Goal: Task Accomplishment & Management: Complete application form

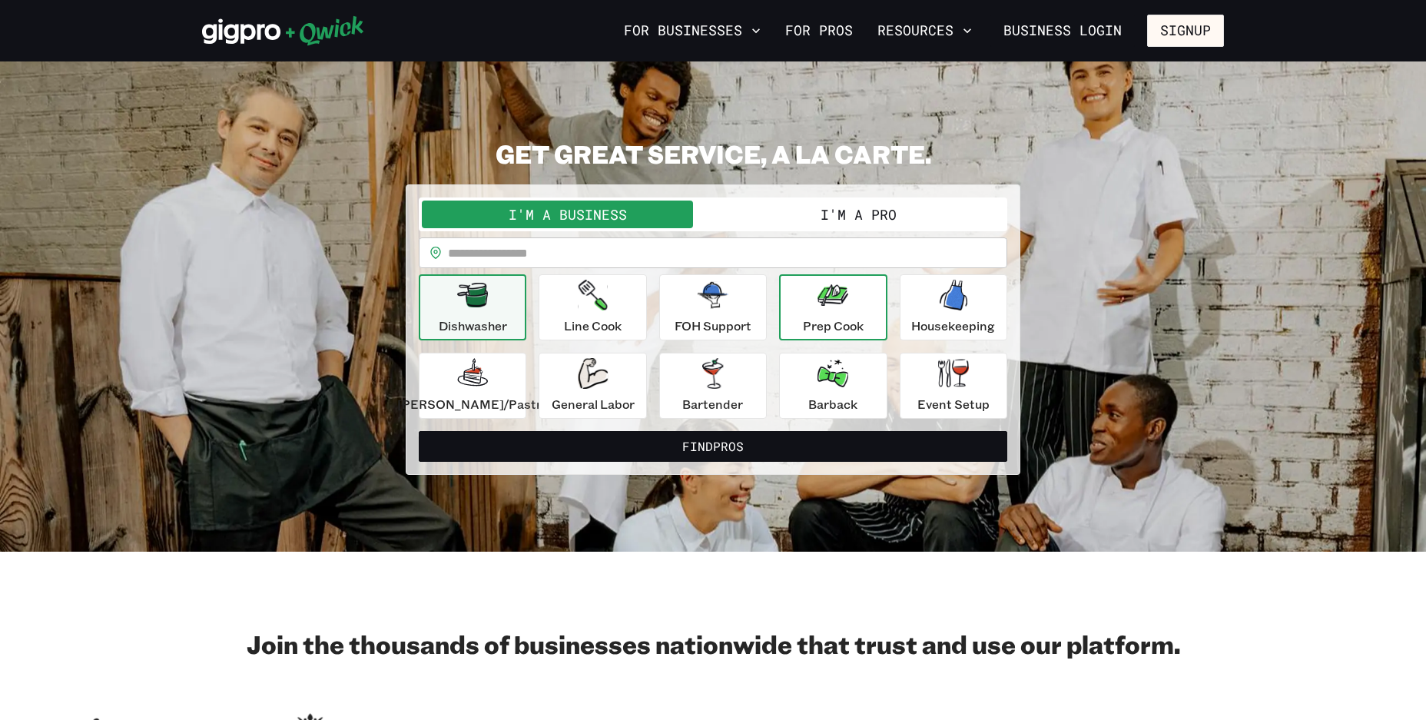
click at [817, 297] on icon "button" at bounding box center [832, 295] width 31 height 22
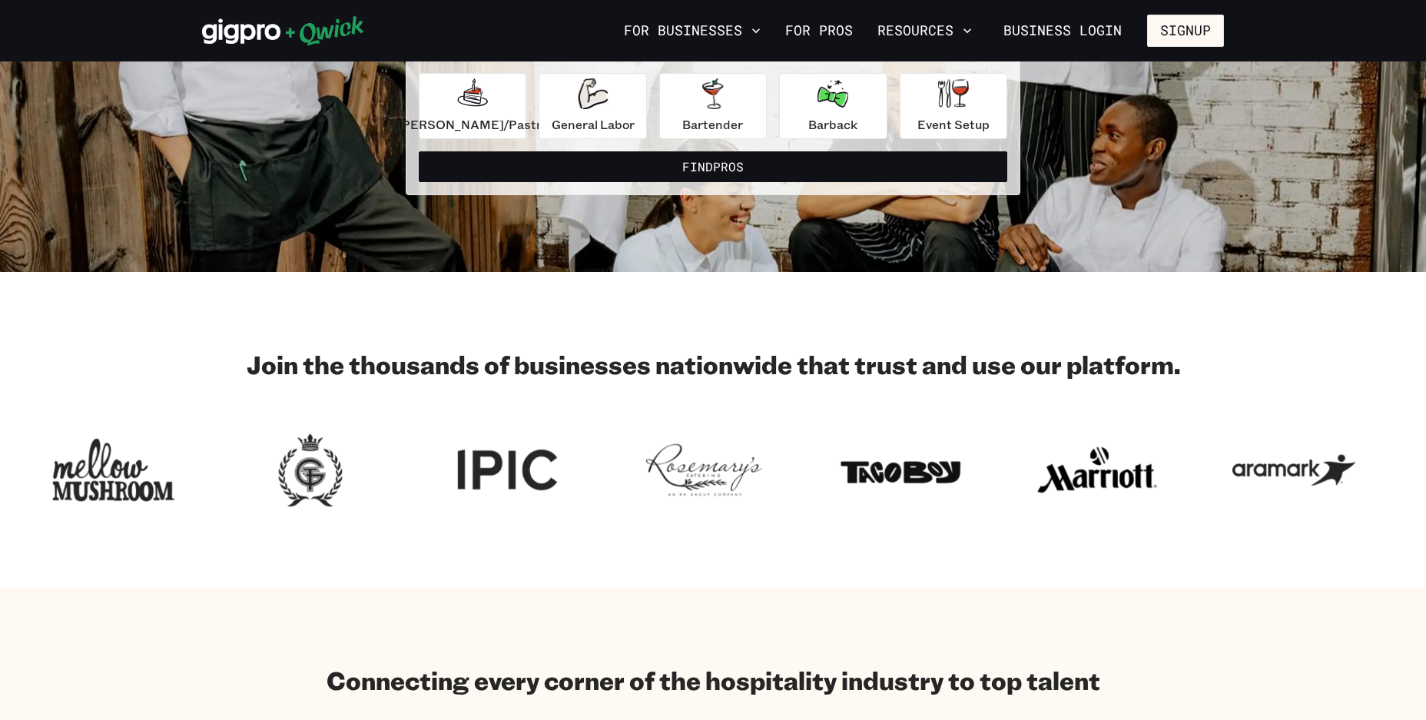
scroll to position [154, 0]
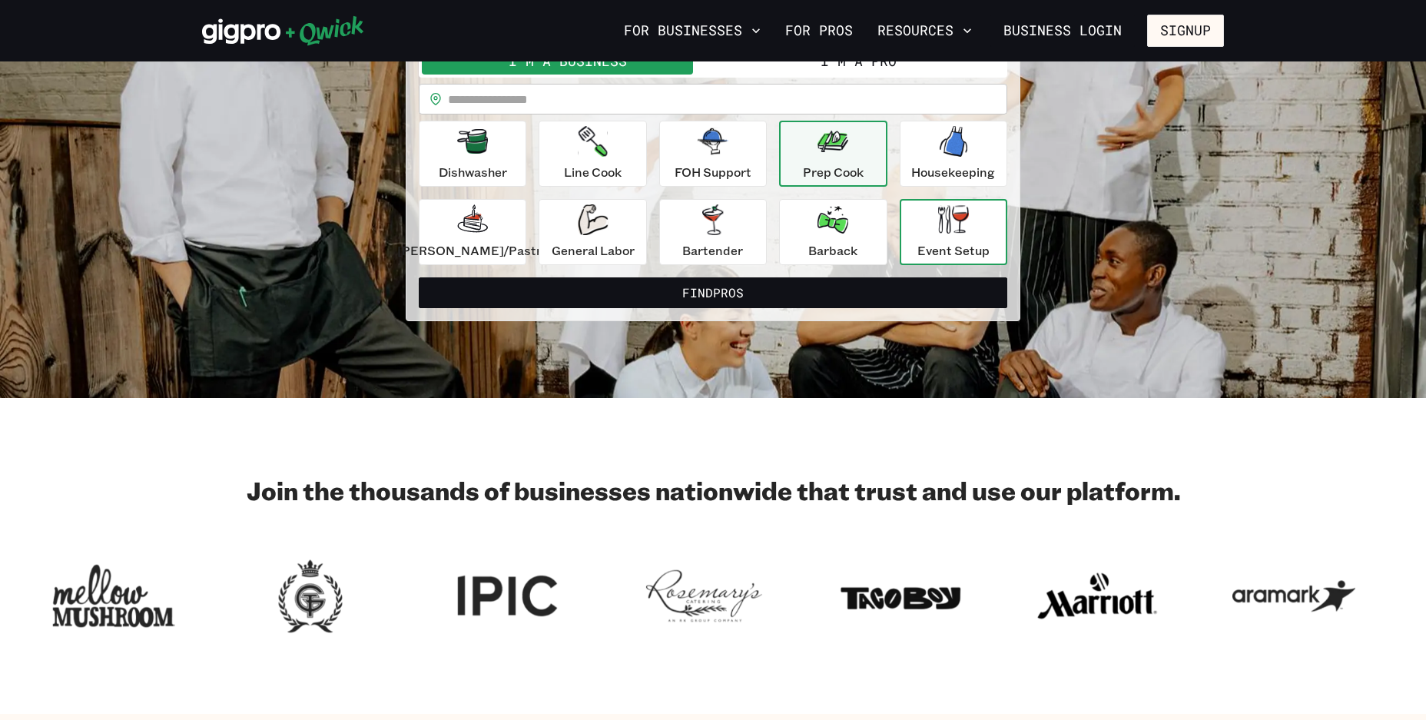
click at [917, 228] on div "Event Setup" at bounding box center [953, 231] width 72 height 55
click at [828, 162] on div "Prep Cook" at bounding box center [833, 153] width 61 height 55
click at [830, 162] on div "Prep Cook" at bounding box center [833, 153] width 61 height 55
click at [492, 164] on p "Dishwasher" at bounding box center [473, 172] width 68 height 18
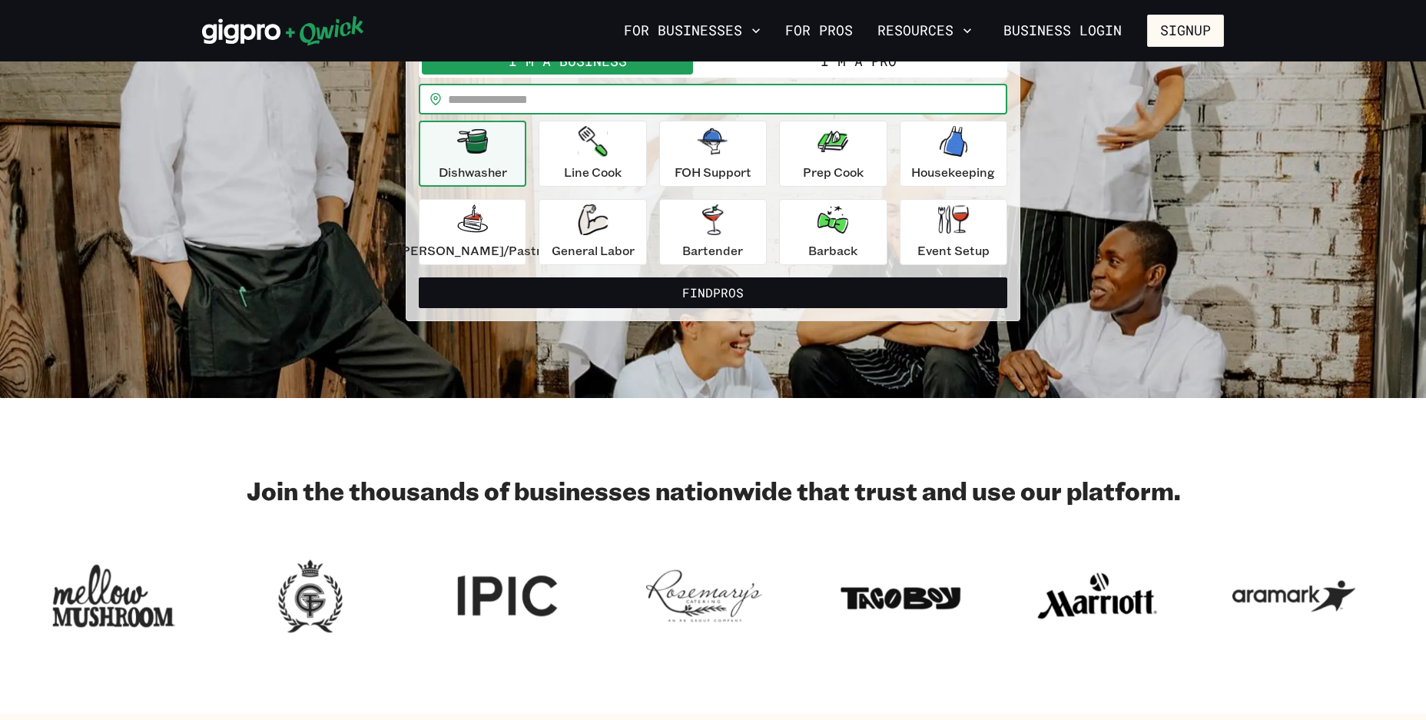
click at [574, 92] on input "text" at bounding box center [727, 99] width 559 height 31
type input "*****"
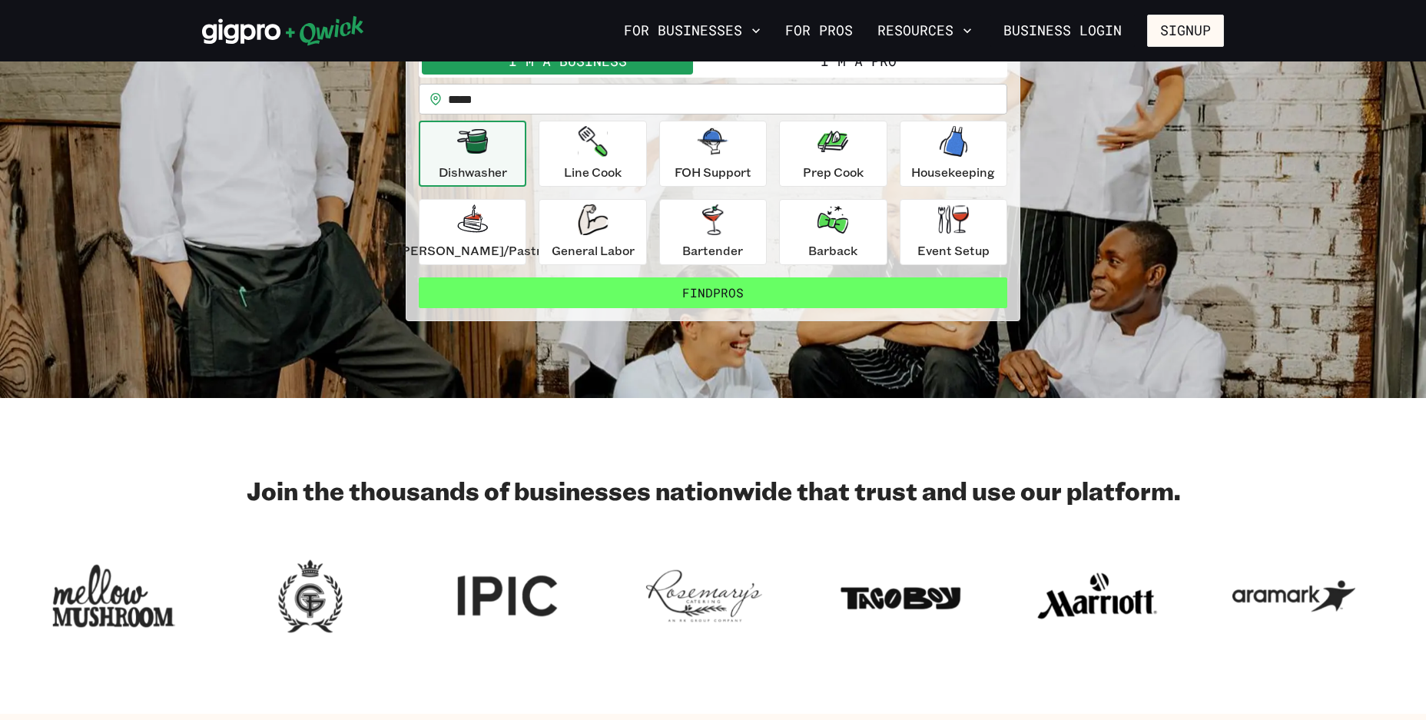
click at [670, 285] on button "Find Pros" at bounding box center [713, 292] width 588 height 31
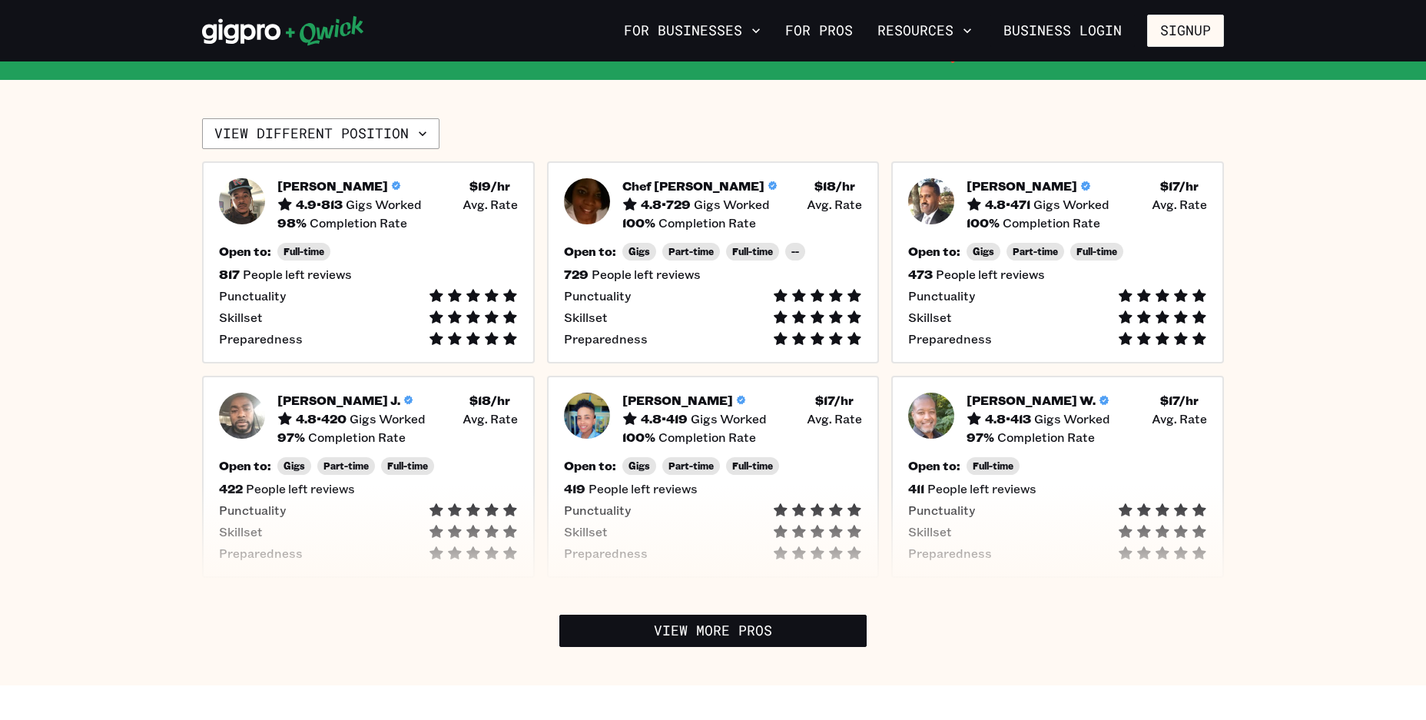
scroll to position [302, 0]
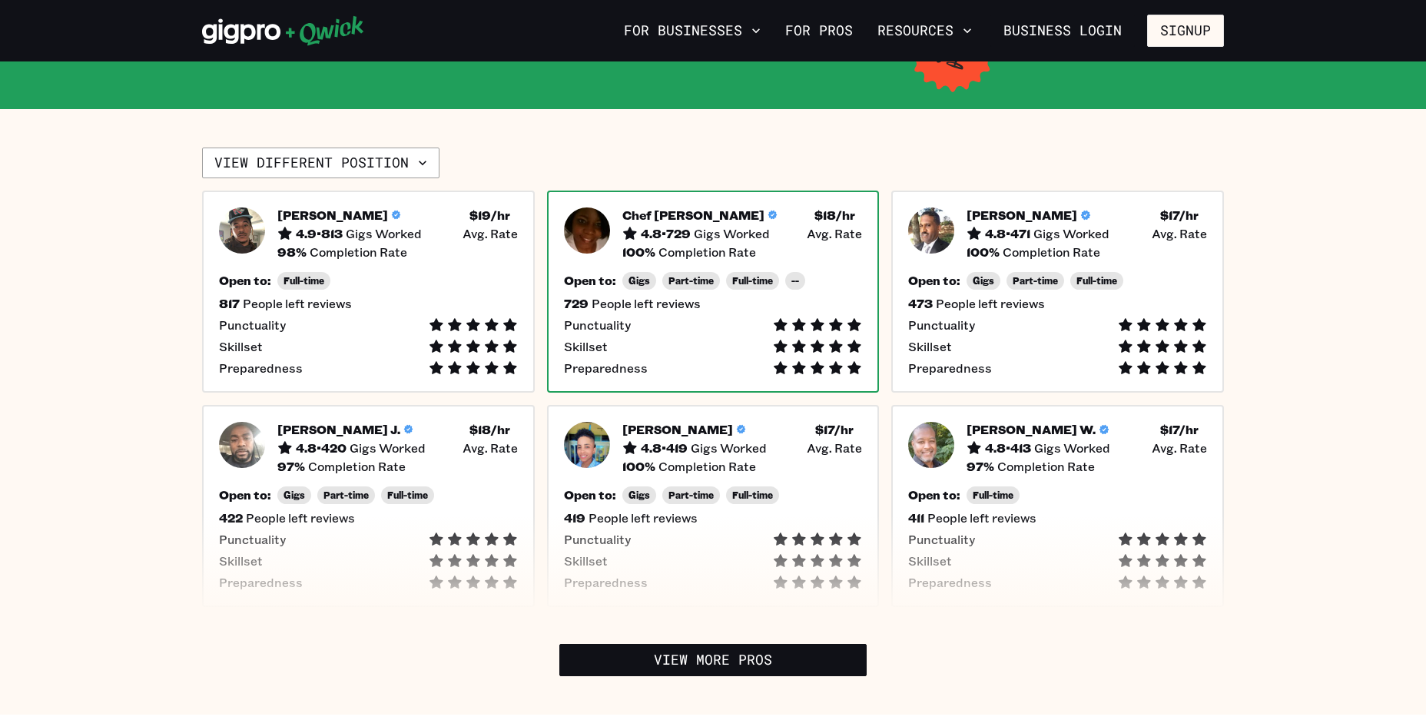
click at [767, 218] on icon at bounding box center [771, 214] width 9 height 9
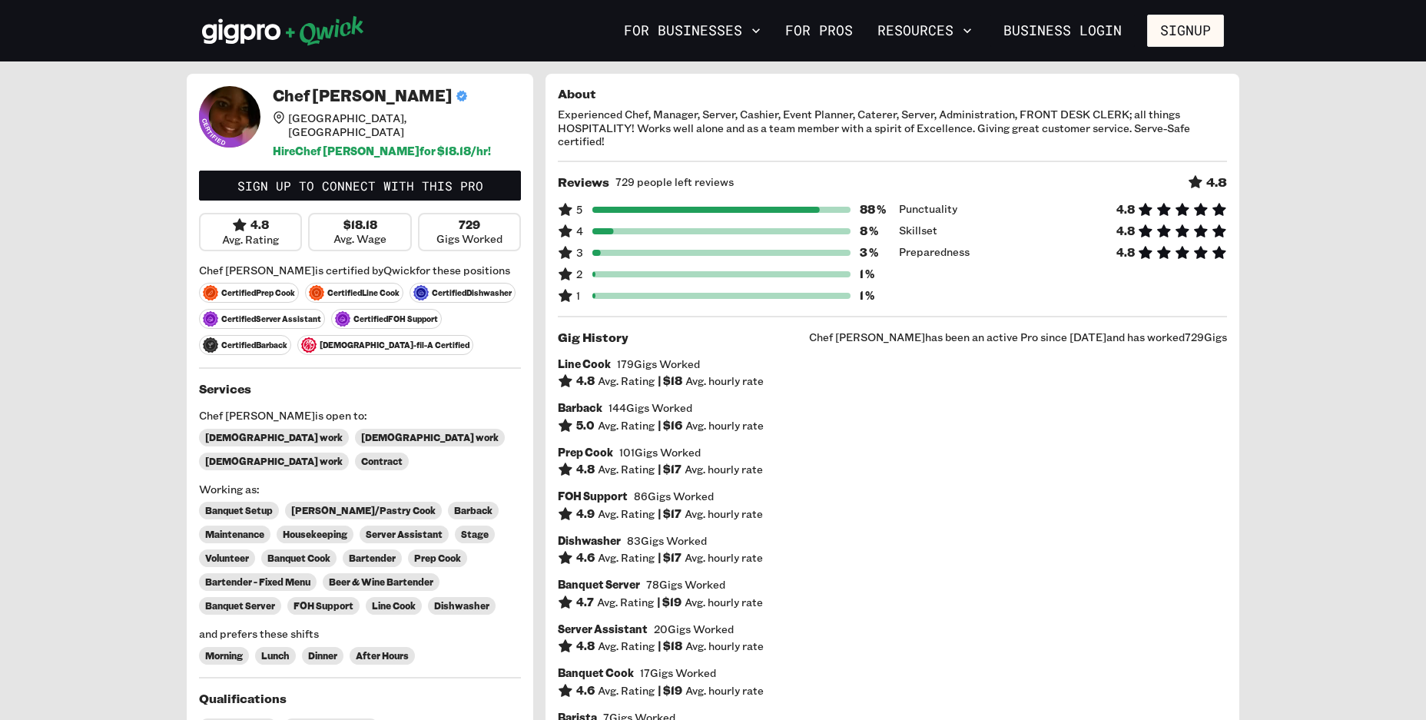
click at [361, 432] on span "[DEMOGRAPHIC_DATA] work" at bounding box center [430, 438] width 138 height 12
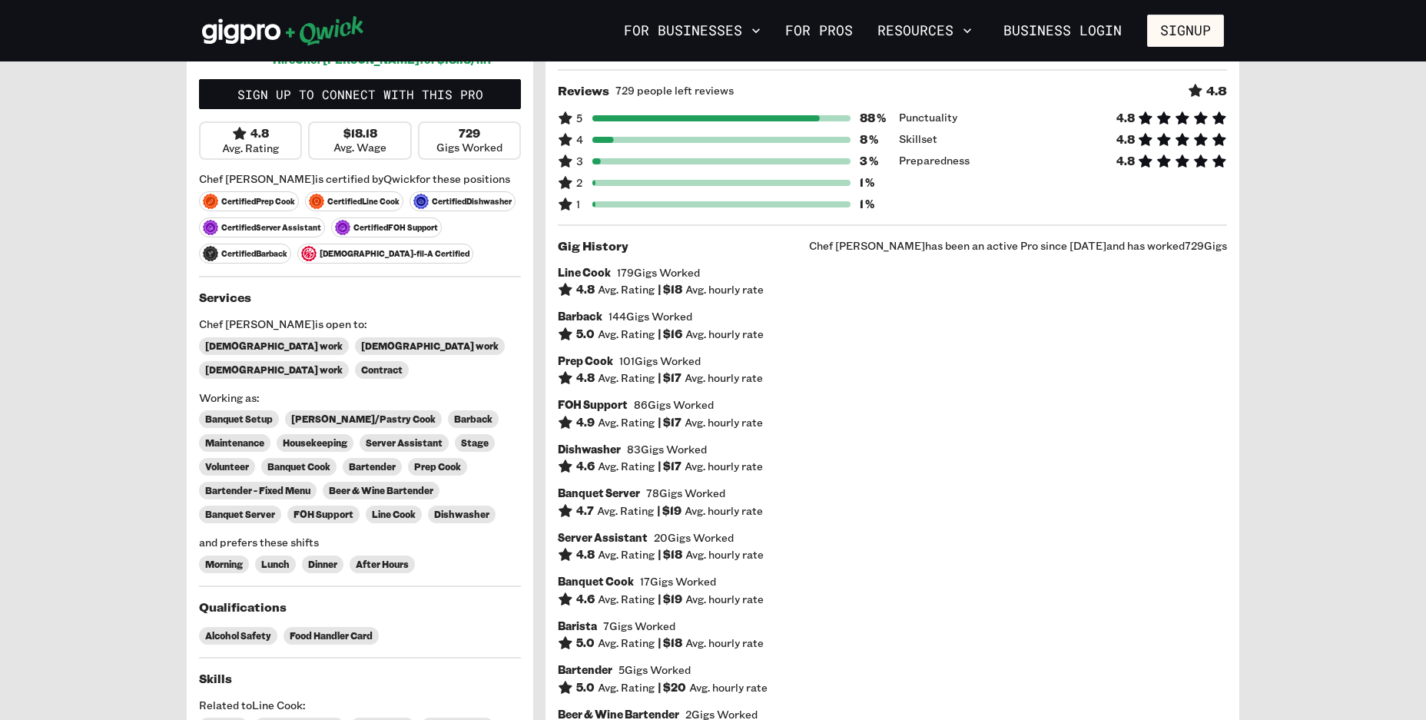
scroll to position [77, 0]
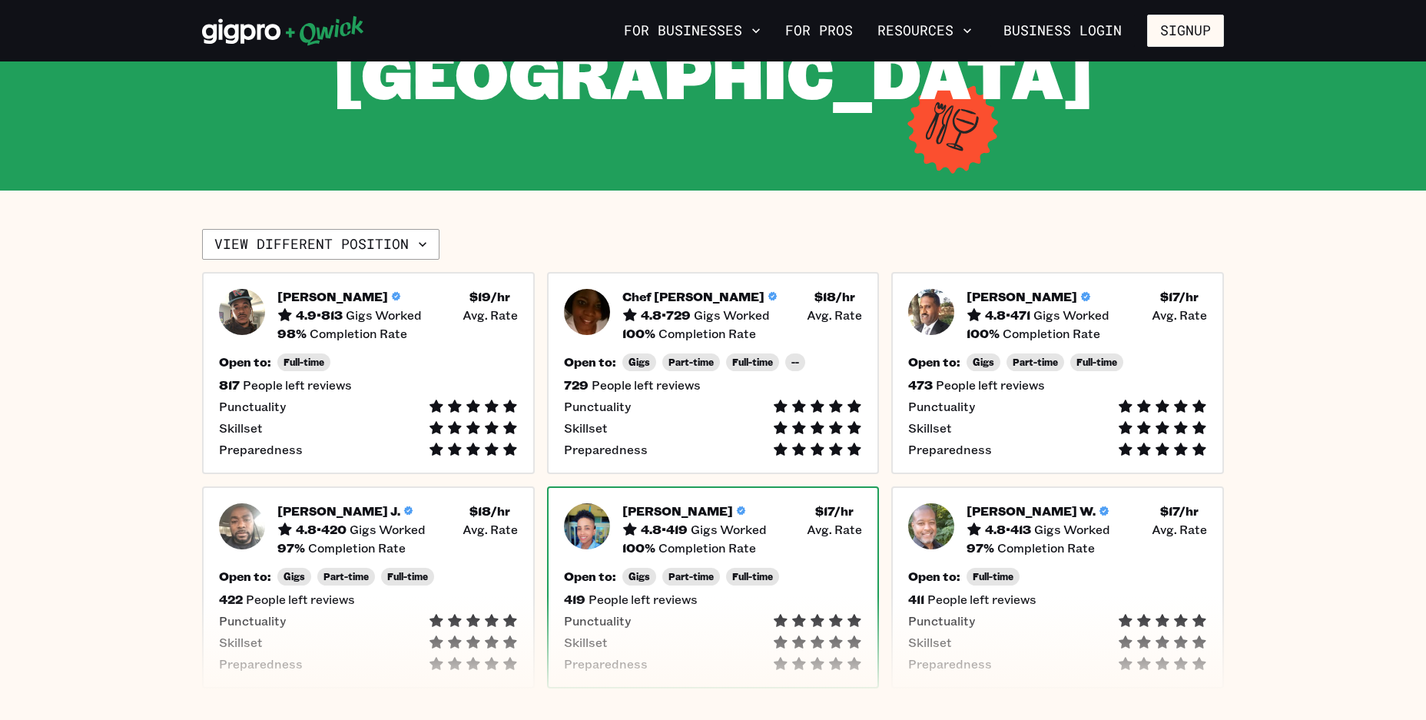
scroll to position [230, 0]
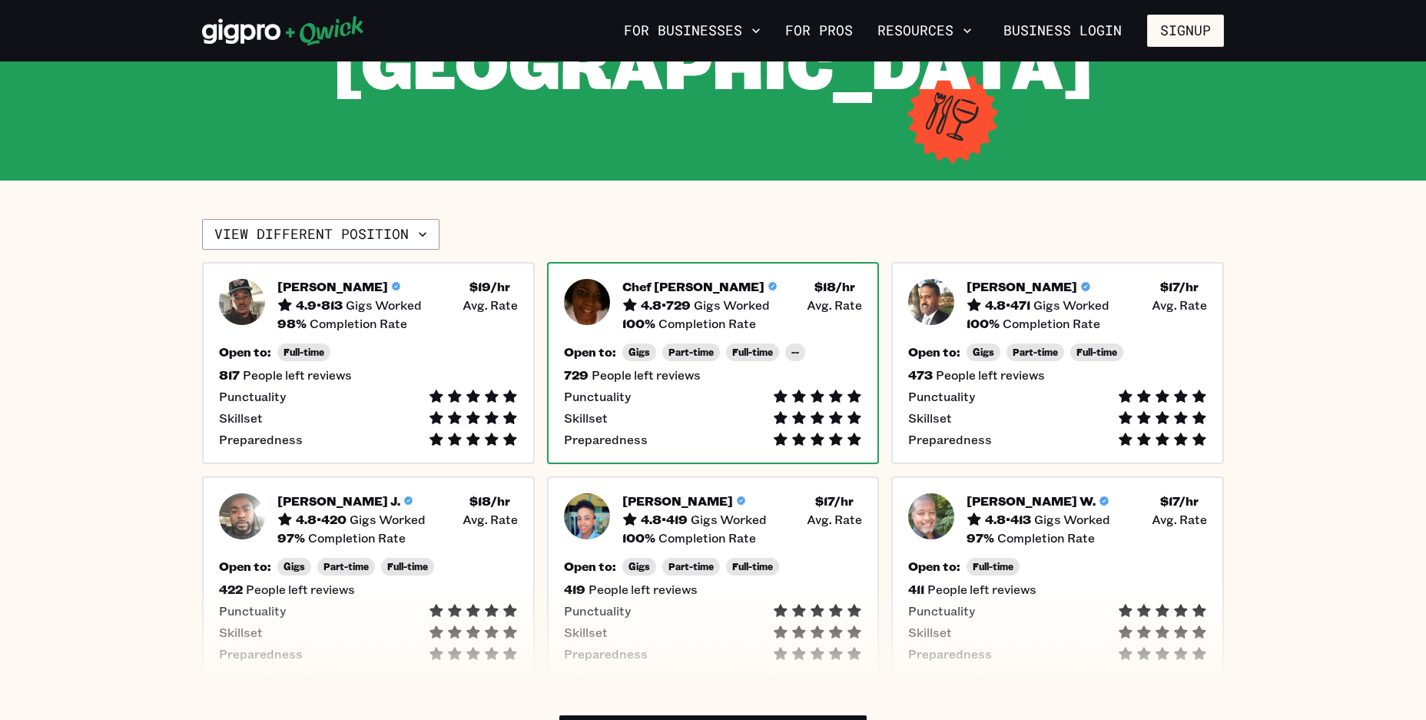
click at [702, 354] on span "Part-time" at bounding box center [690, 352] width 45 height 12
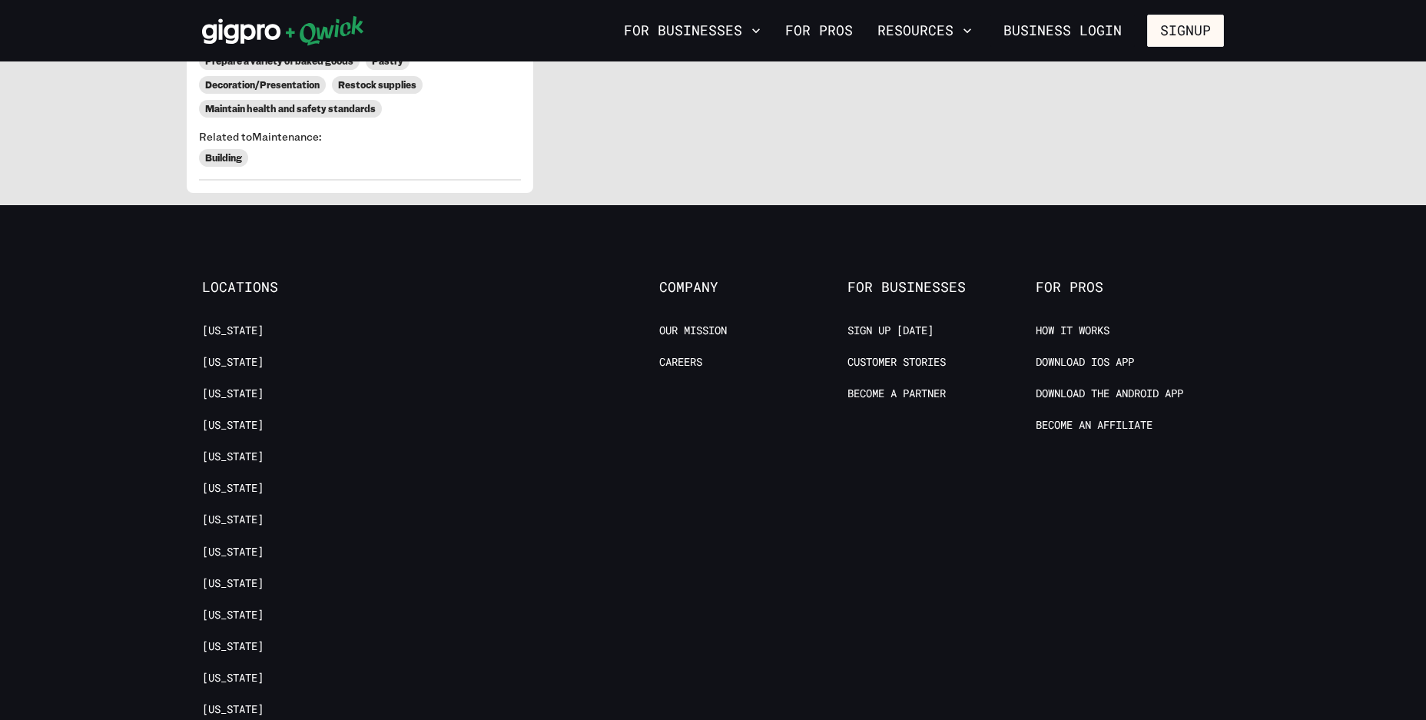
scroll to position [1629, 0]
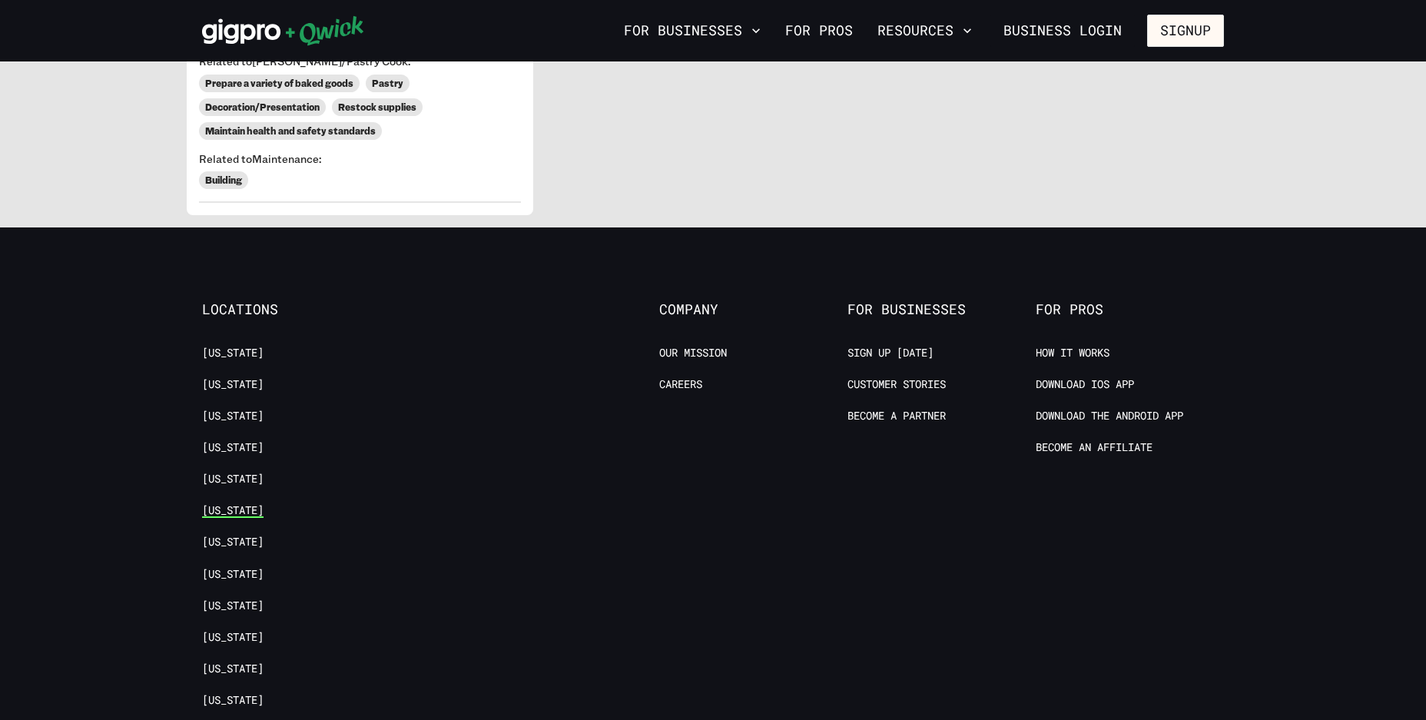
click at [218, 503] on link "[US_STATE]" at bounding box center [232, 510] width 61 height 15
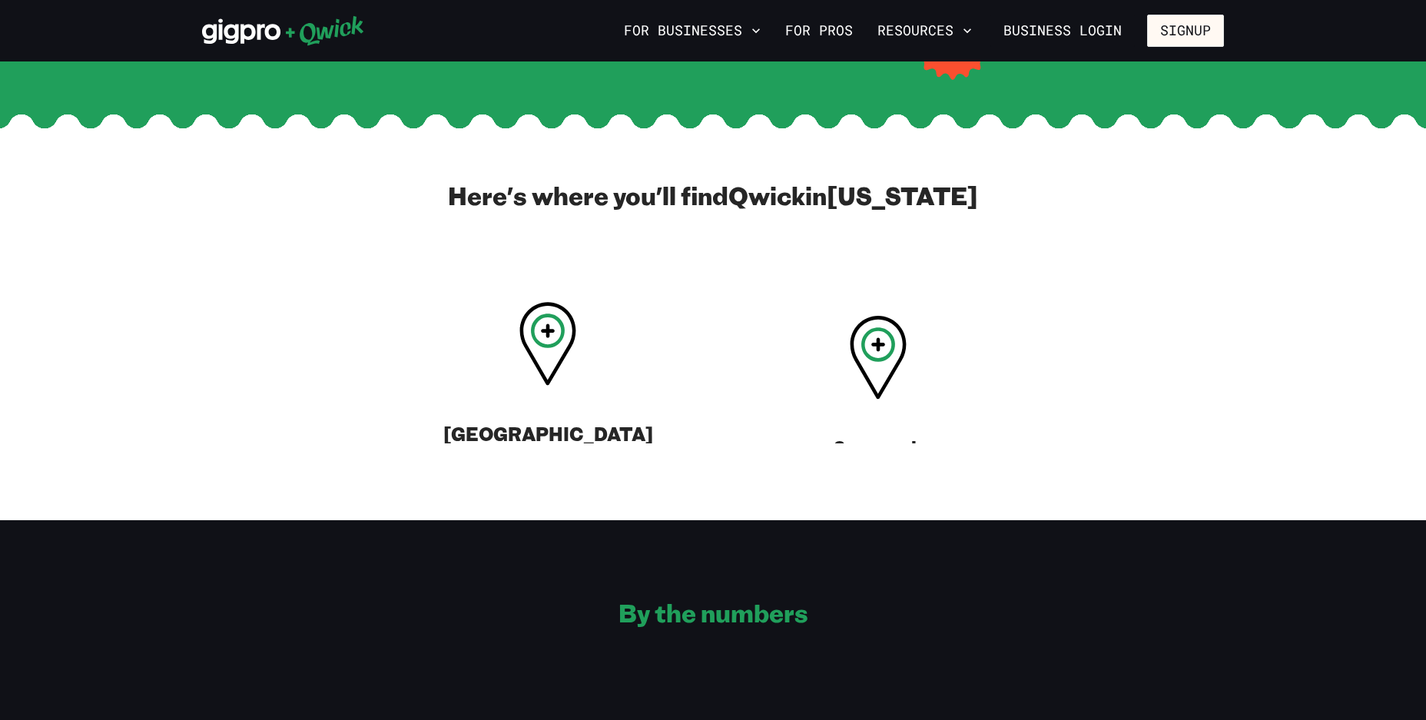
scroll to position [538, 0]
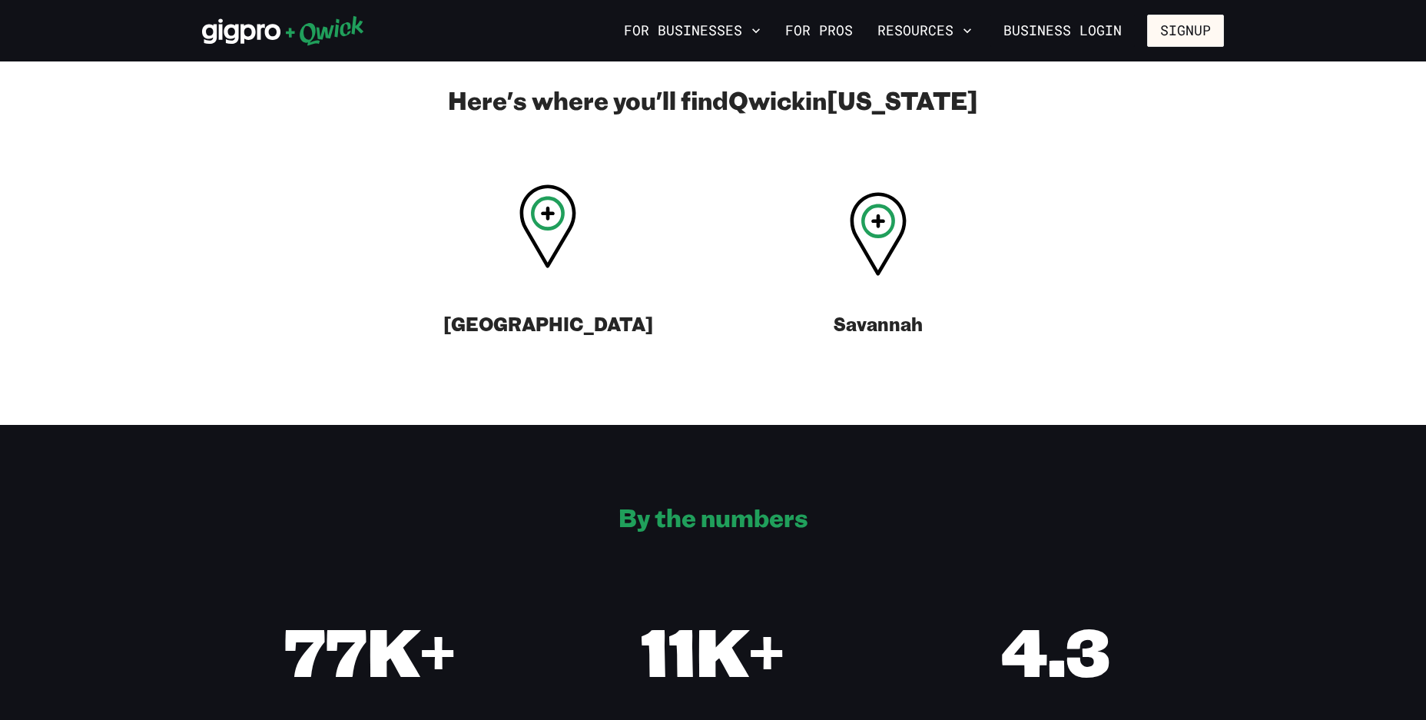
click at [539, 207] on icon at bounding box center [547, 226] width 57 height 84
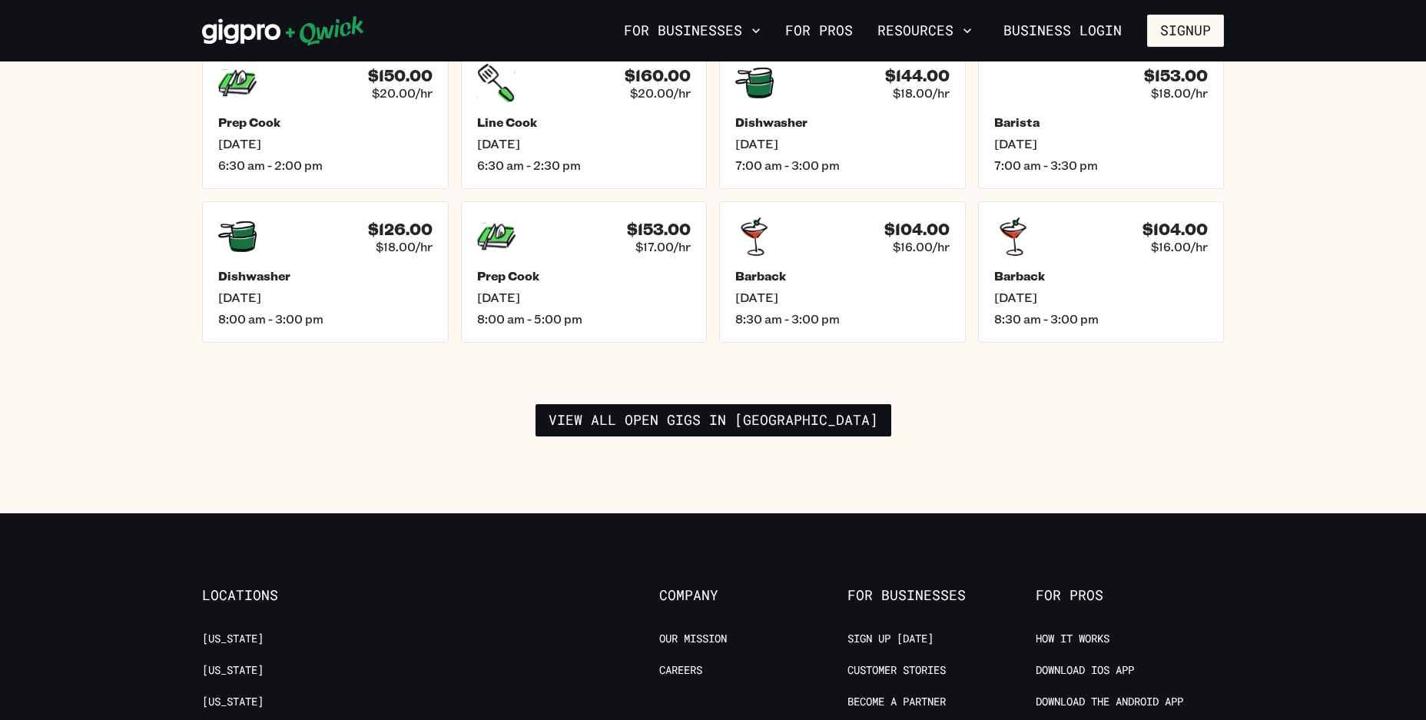
scroll to position [2382, 0]
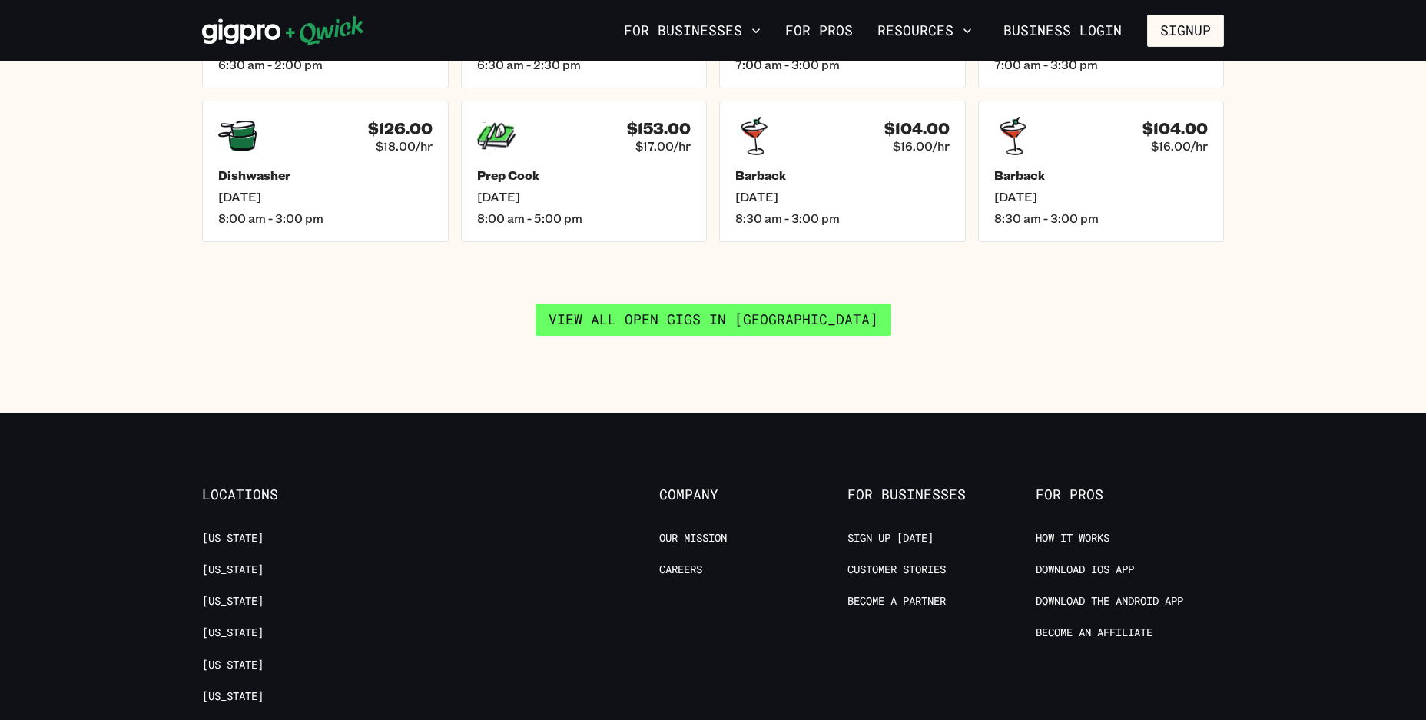
click at [726, 303] on link "View all open gigs in [GEOGRAPHIC_DATA]" at bounding box center [713, 319] width 356 height 32
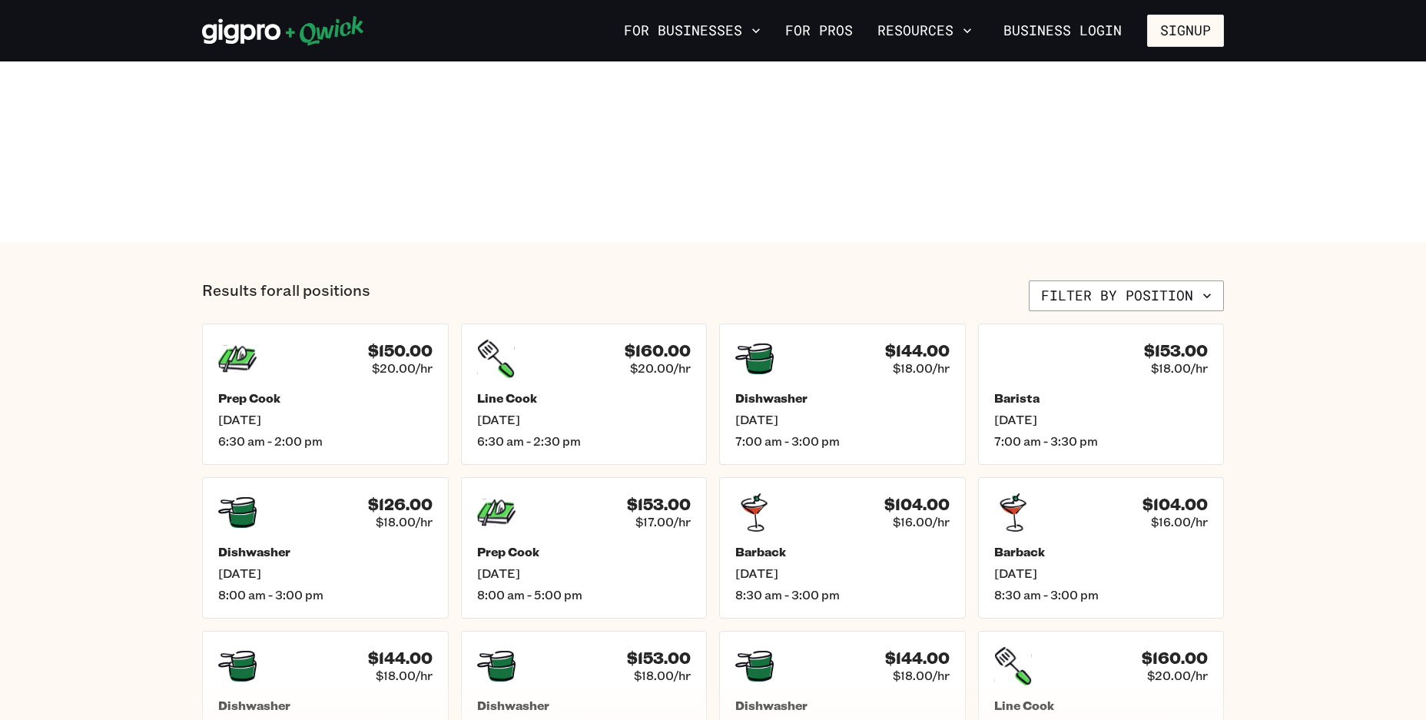
scroll to position [461, 0]
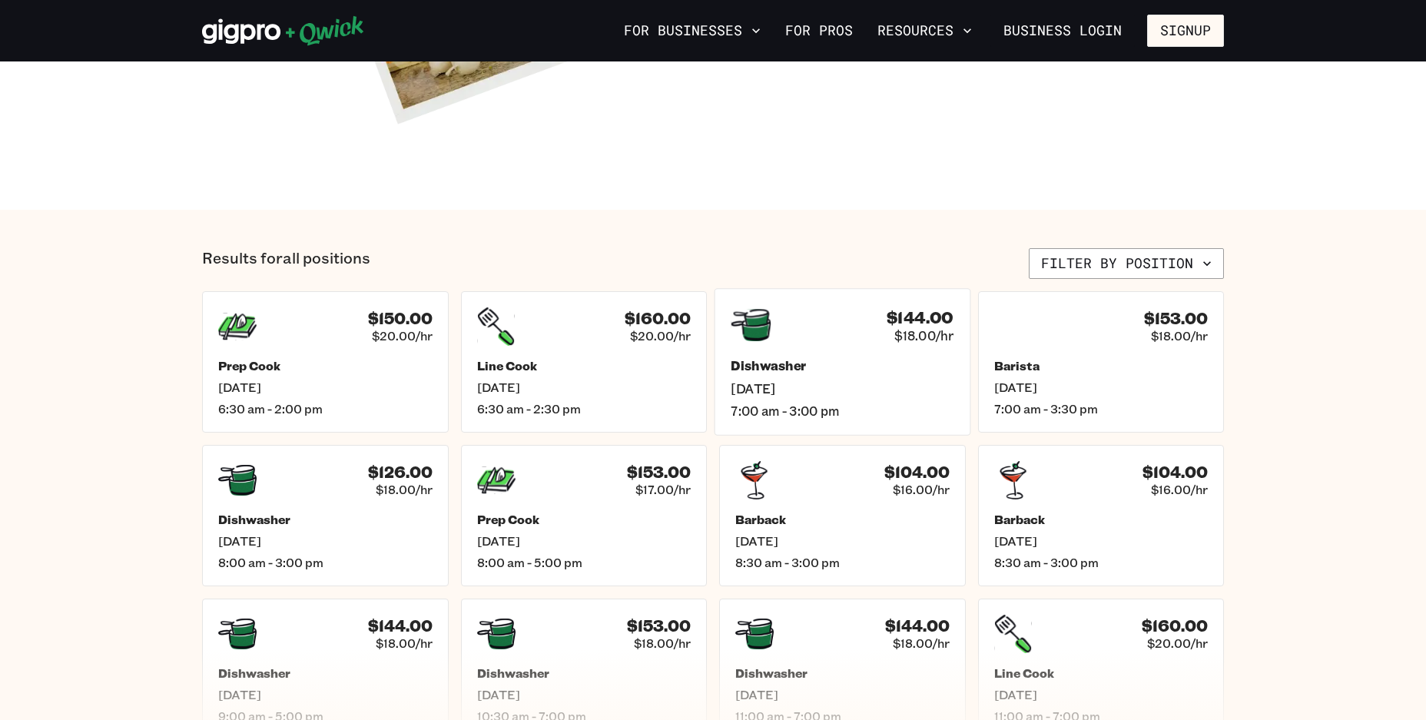
click at [796, 358] on h5 "Dishwasher" at bounding box center [842, 366] width 223 height 16
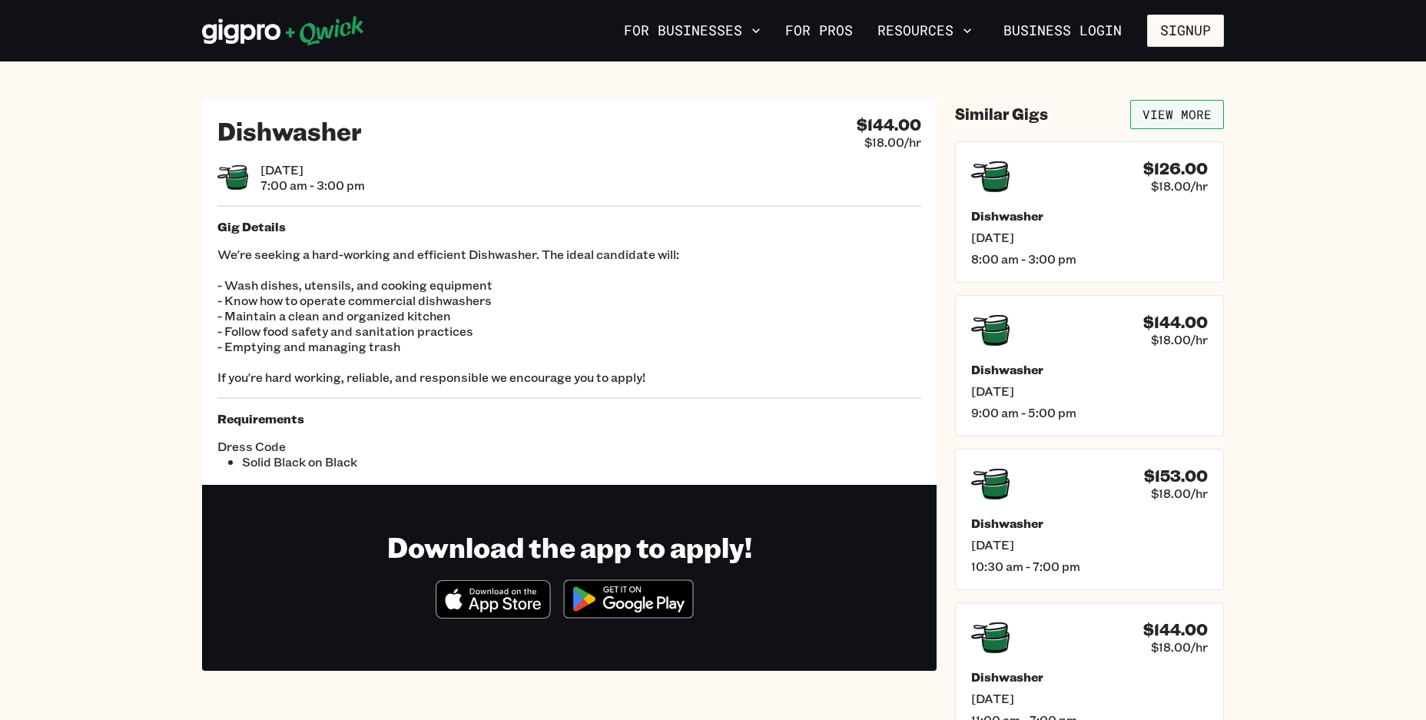
click at [1202, 113] on link "View More" at bounding box center [1177, 114] width 94 height 29
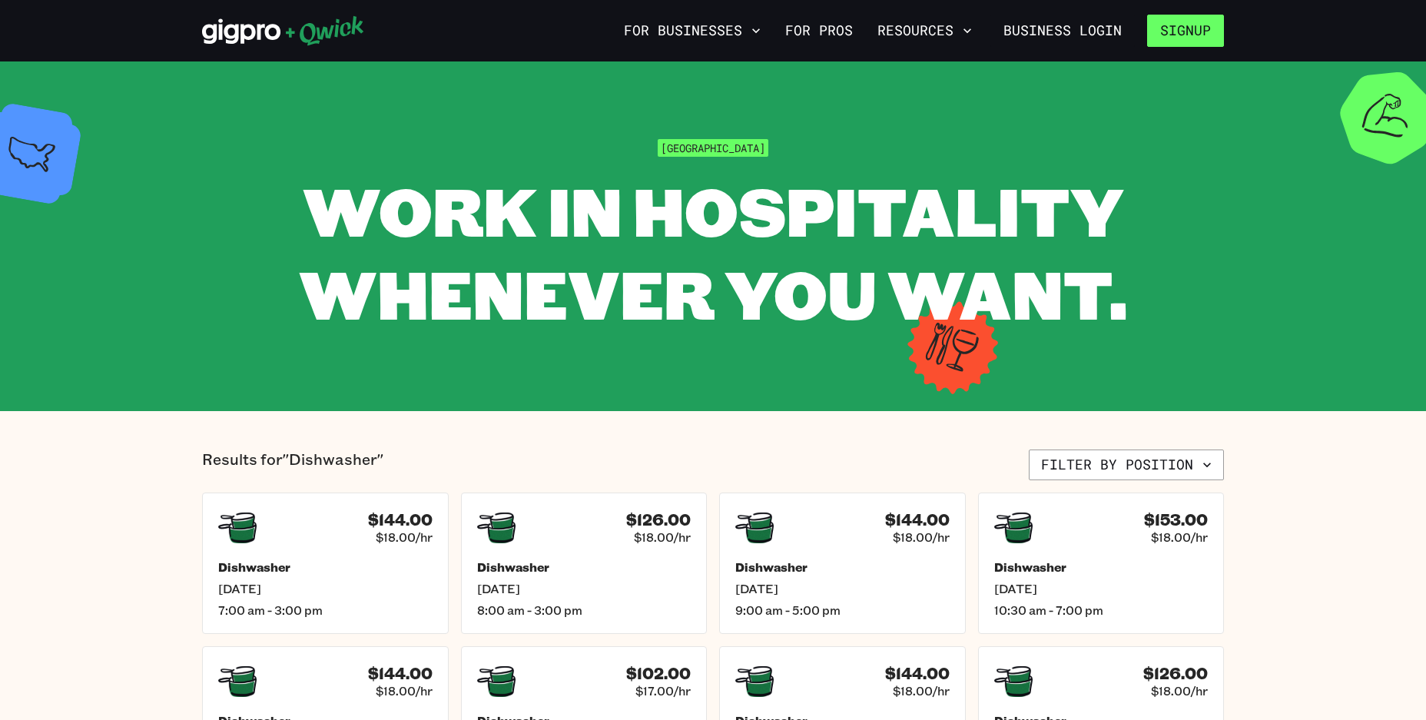
click at [1192, 28] on button "Signup" at bounding box center [1185, 31] width 77 height 32
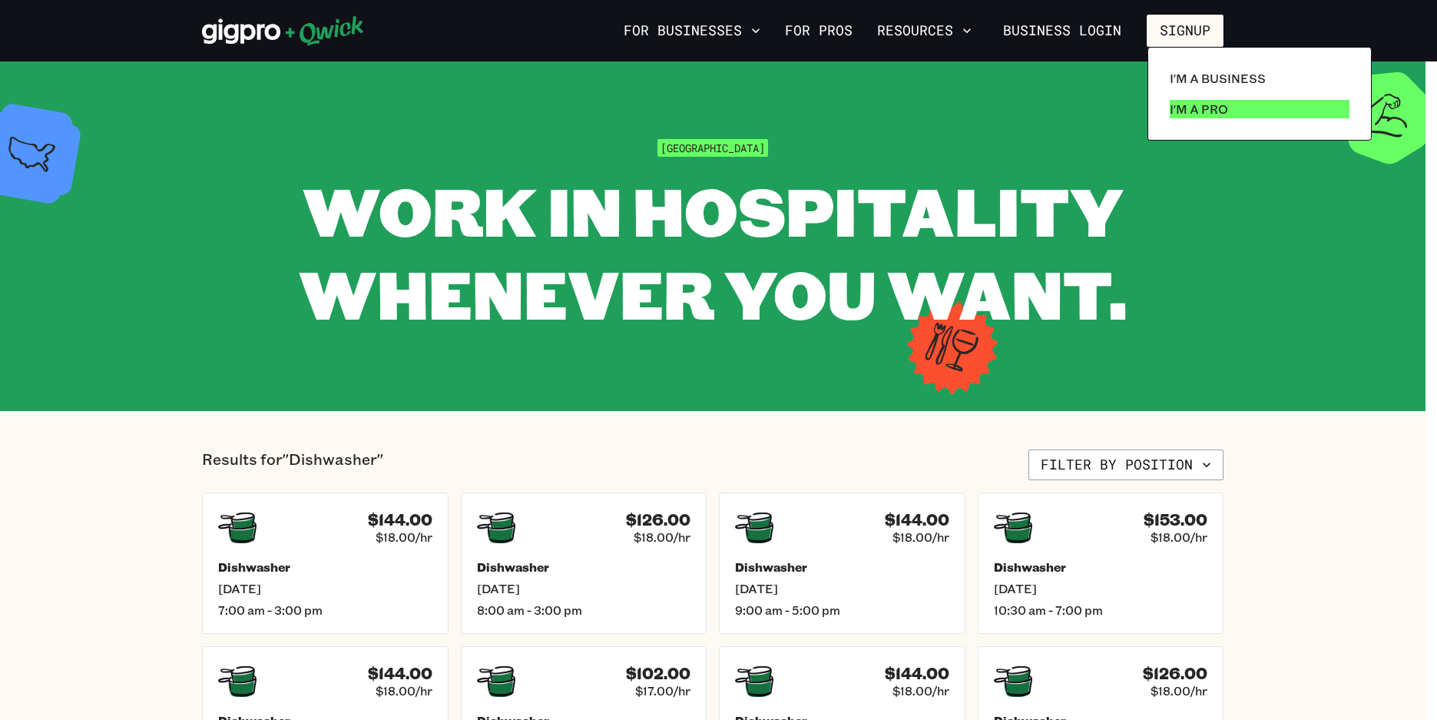
click at [1182, 106] on p "I'm a Pro" at bounding box center [1199, 109] width 58 height 18
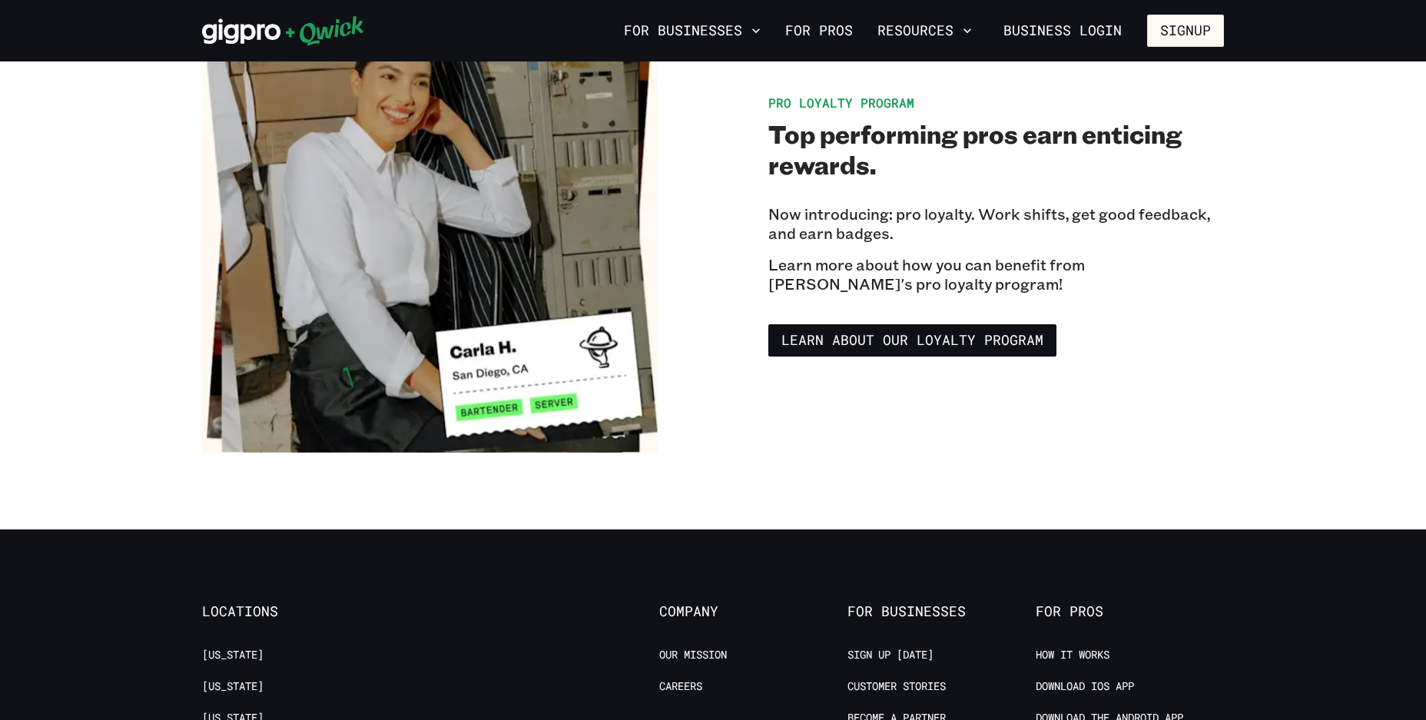
scroll to position [2645, 0]
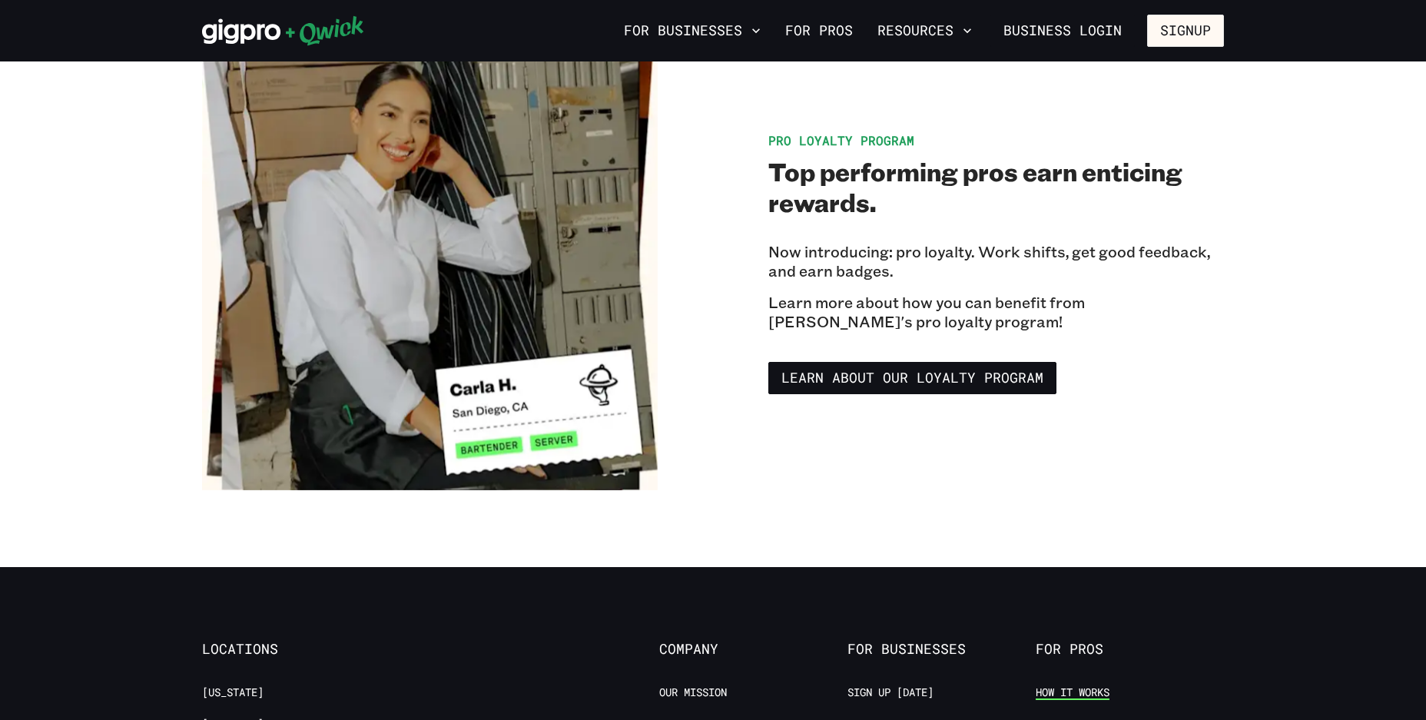
drag, startPoint x: 1083, startPoint y: 661, endPoint x: 1082, endPoint y: 677, distance: 16.2
drag, startPoint x: 1082, startPoint y: 677, endPoint x: 1071, endPoint y: 679, distance: 11.0
click at [1071, 685] on link "How it Works" at bounding box center [1073, 692] width 74 height 15
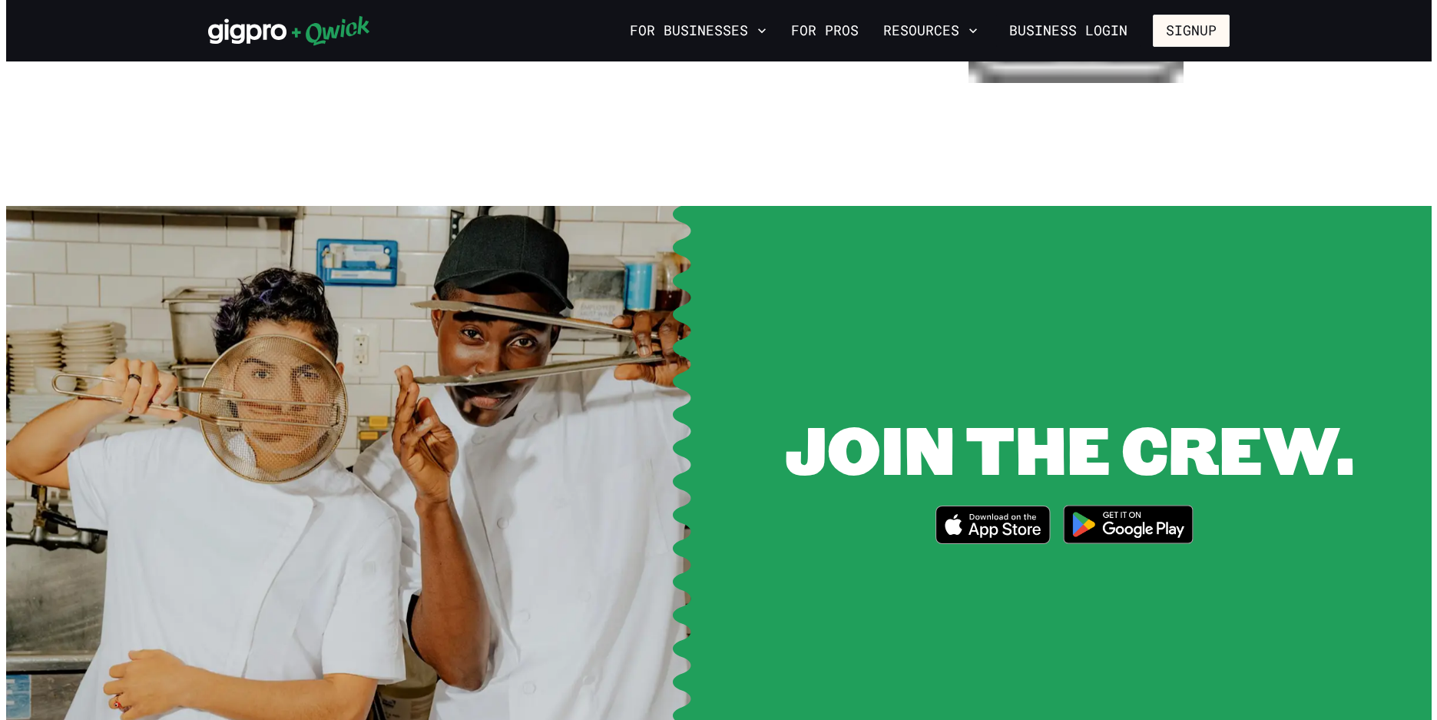
scroll to position [1921, 0]
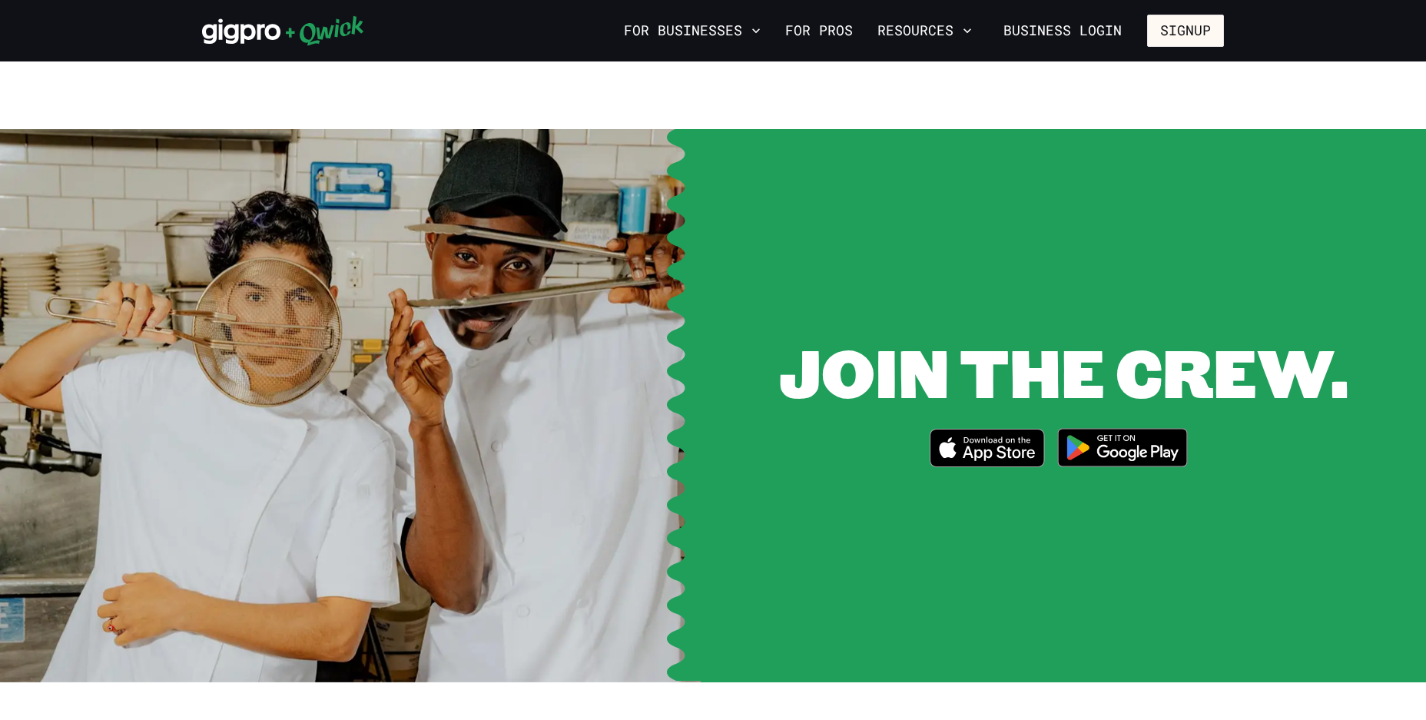
click at [1132, 427] on img at bounding box center [1122, 448] width 149 height 58
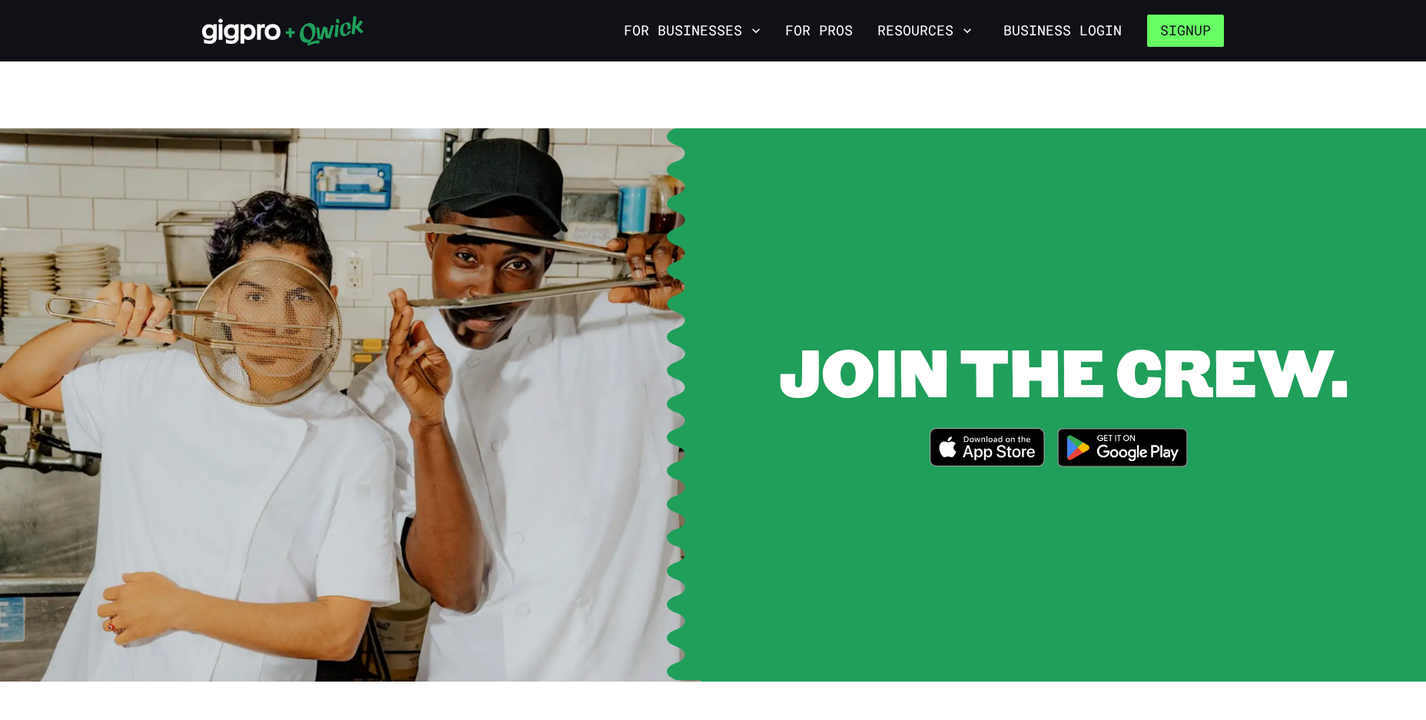
click at [1202, 35] on button "Signup" at bounding box center [1185, 31] width 77 height 32
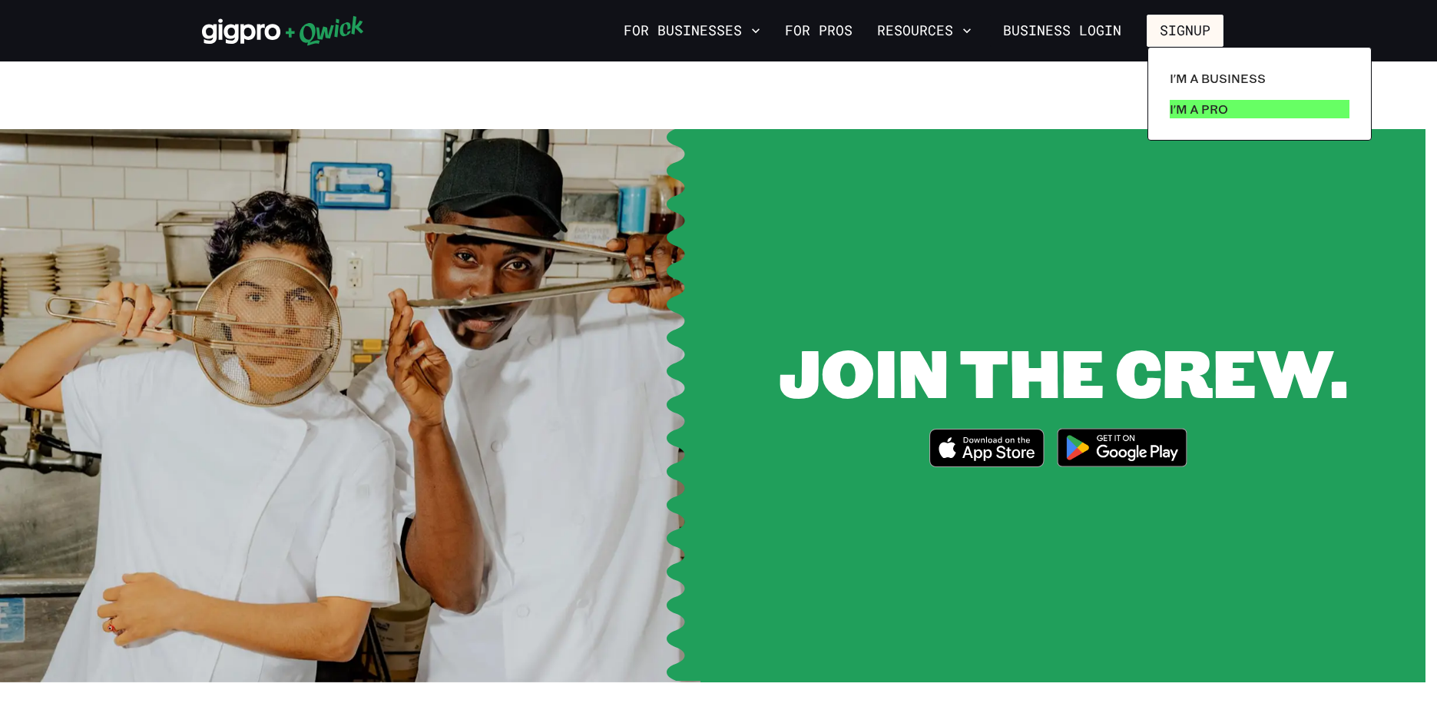
click at [1205, 108] on p "I'm a Pro" at bounding box center [1199, 109] width 58 height 18
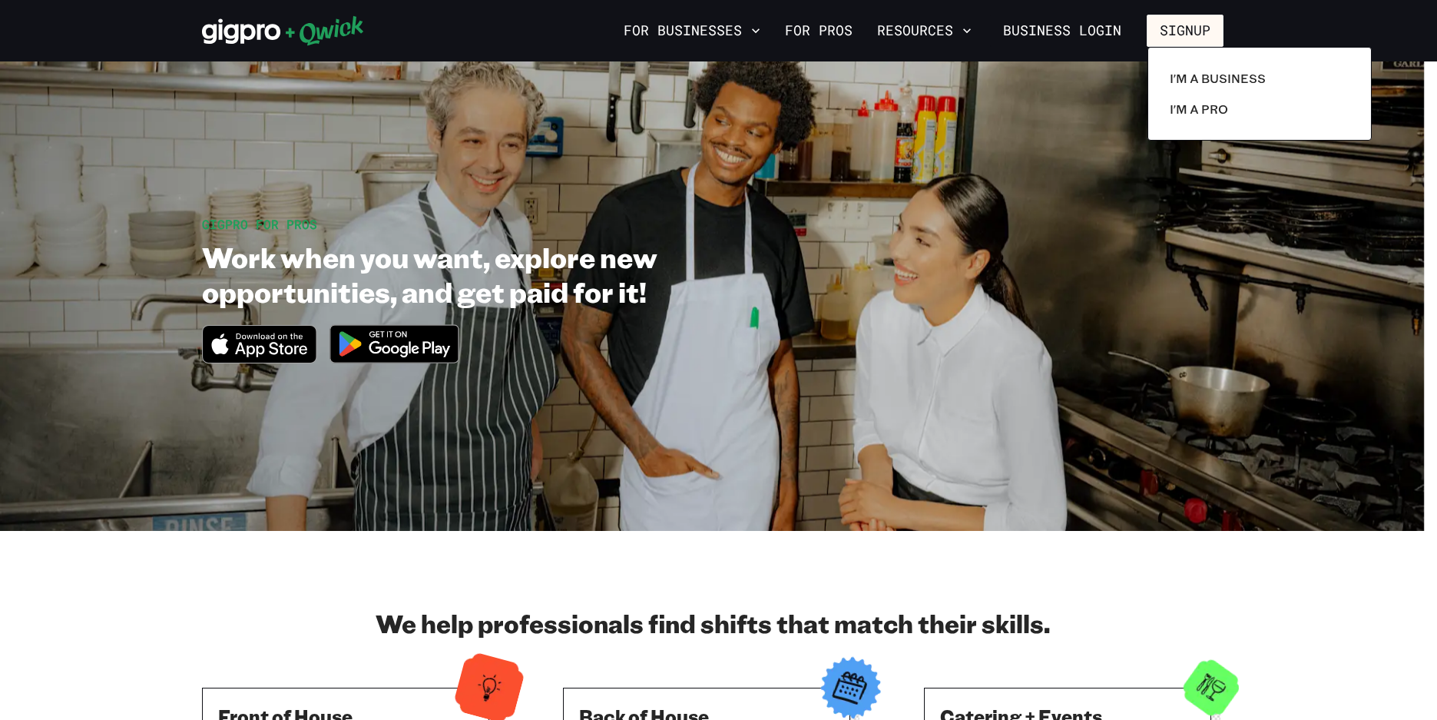
click at [1410, 544] on div at bounding box center [718, 360] width 1437 height 720
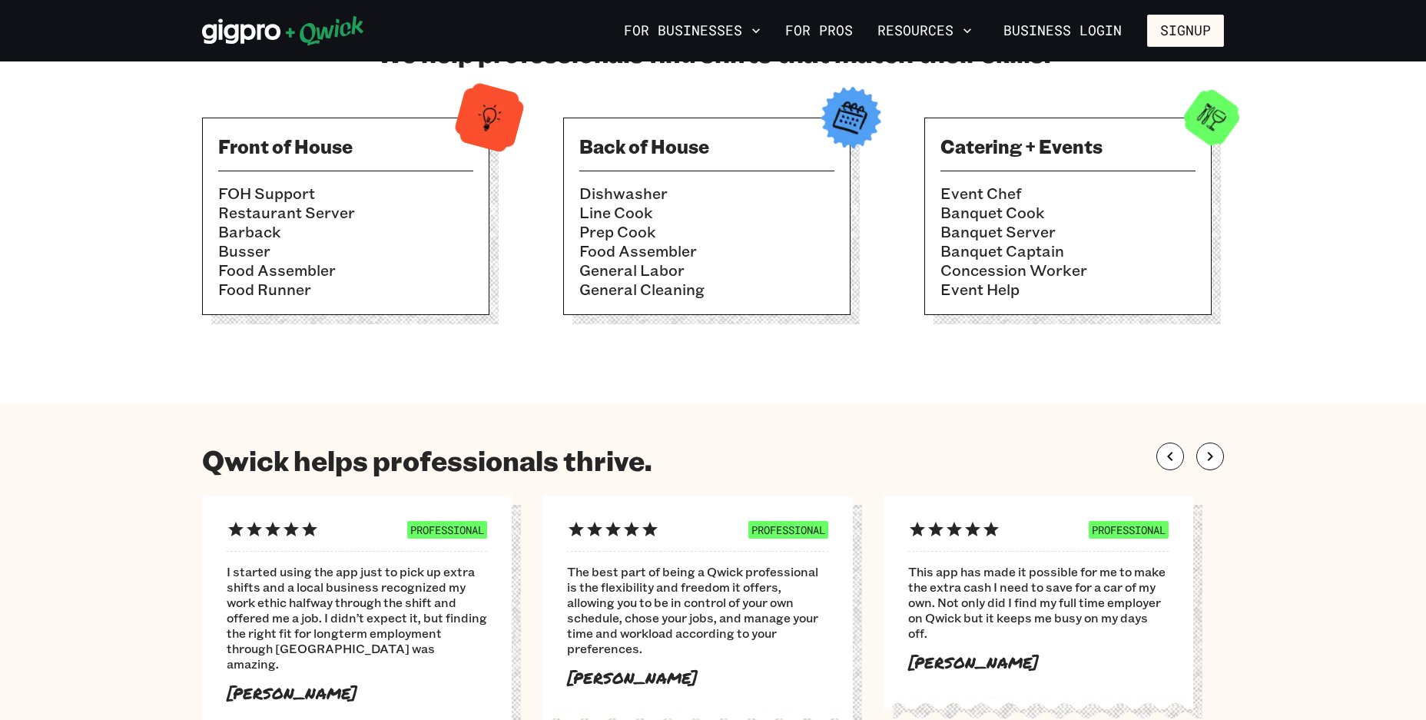
scroll to position [575, 0]
